Goal: Check status: Check status

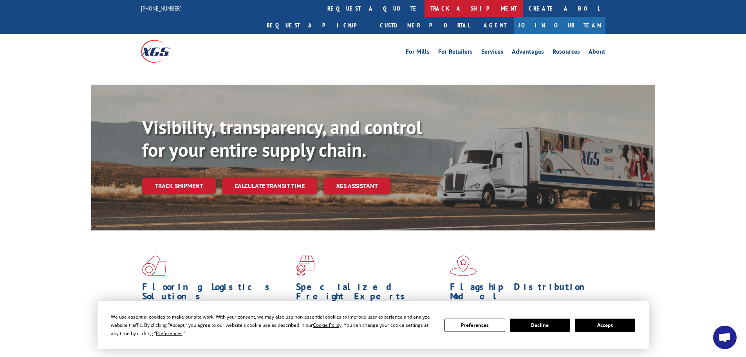
click at [425, 8] on link "track a shipment" at bounding box center [474, 8] width 98 height 17
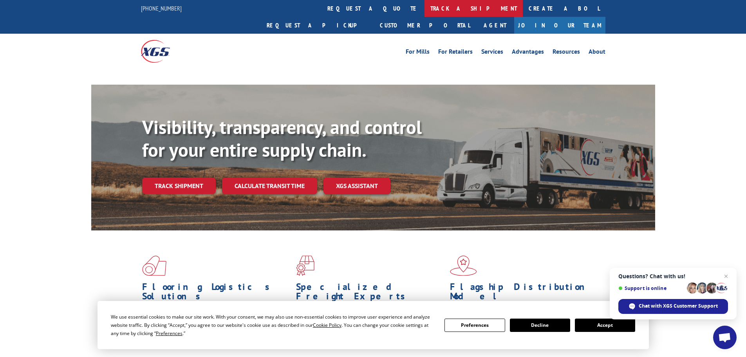
click at [425, 11] on link "track a shipment" at bounding box center [474, 8] width 98 height 17
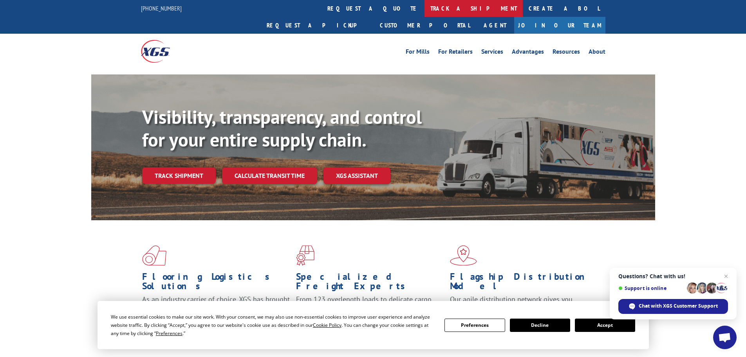
click at [425, 7] on link "track a shipment" at bounding box center [474, 8] width 98 height 17
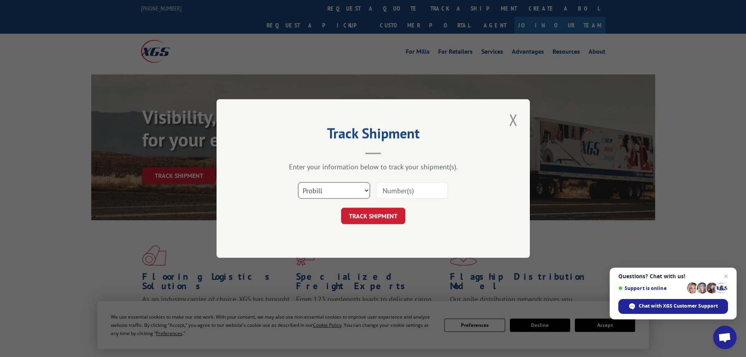
click at [320, 192] on select "Select category... Probill BOL PO" at bounding box center [334, 190] width 72 height 16
select select "bol"
click at [298, 182] on select "Select category... Probill BOL PO" at bounding box center [334, 190] width 72 height 16
click at [416, 188] on input at bounding box center [412, 190] width 72 height 16
paste input "4929508"
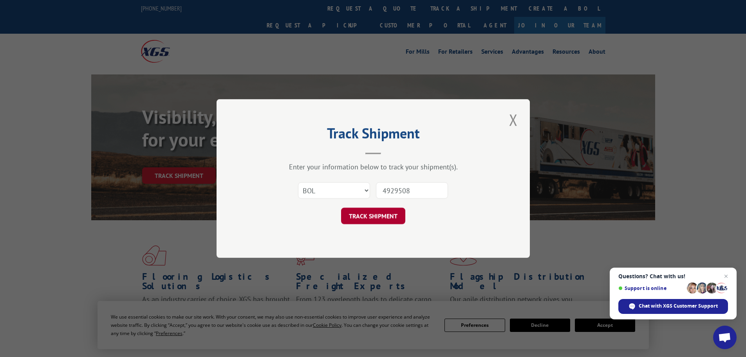
type input "4929508"
click at [382, 218] on button "TRACK SHIPMENT" at bounding box center [373, 216] width 64 height 16
